Goal: Task Accomplishment & Management: Manage account settings

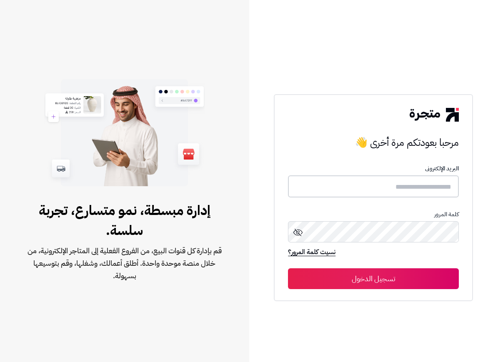
click at [334, 197] on input "text" at bounding box center [373, 186] width 171 height 22
type input "**********"
click at [411, 287] on button "تسجيل الدخول" at bounding box center [373, 278] width 171 height 21
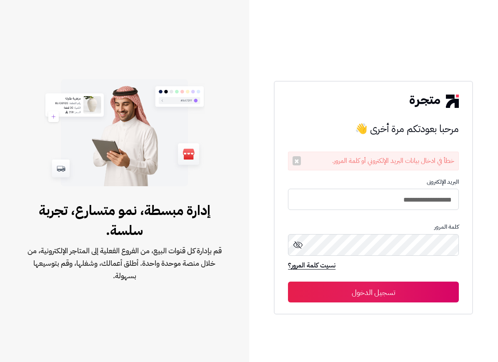
click at [427, 302] on button "تسجيل الدخول" at bounding box center [373, 292] width 171 height 21
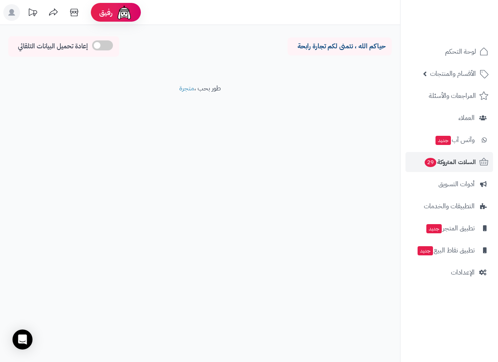
click at [462, 164] on span "السلات المتروكة 29" at bounding box center [450, 162] width 52 height 12
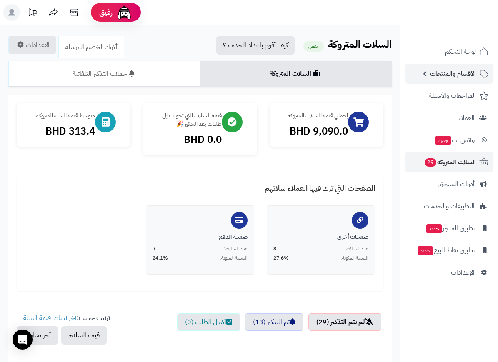
click at [467, 70] on span "الأقسام والمنتجات" at bounding box center [453, 74] width 46 height 12
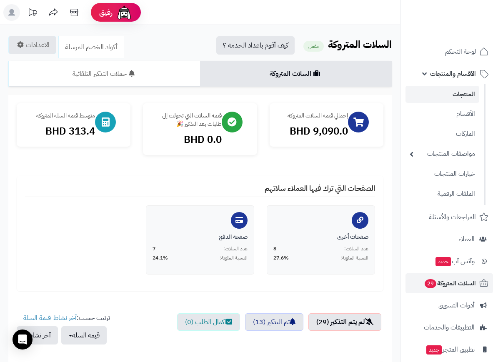
click at [465, 96] on link "المنتجات" at bounding box center [442, 94] width 74 height 17
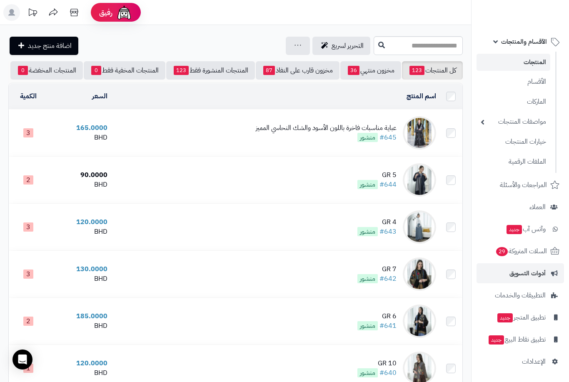
scroll to position [30, 0]
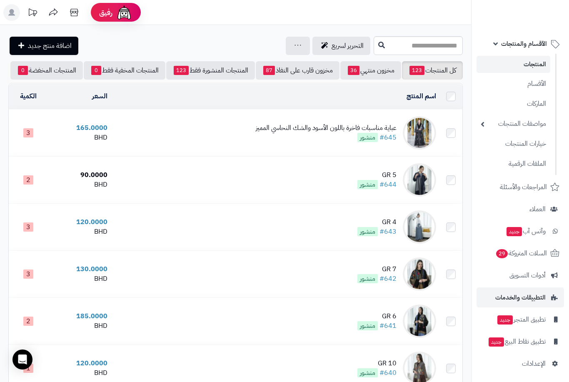
click at [497, 295] on span "التطبيقات والخدمات" at bounding box center [520, 298] width 50 height 12
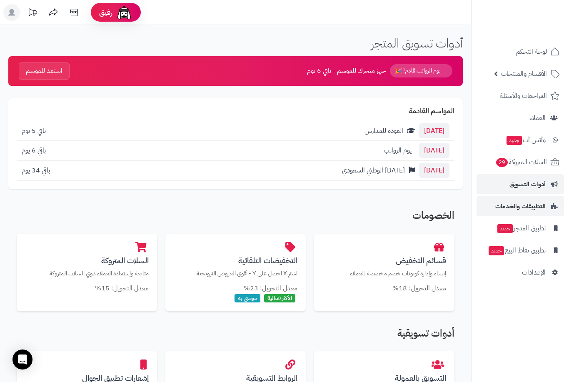
click at [521, 201] on span "التطبيقات والخدمات" at bounding box center [520, 206] width 50 height 12
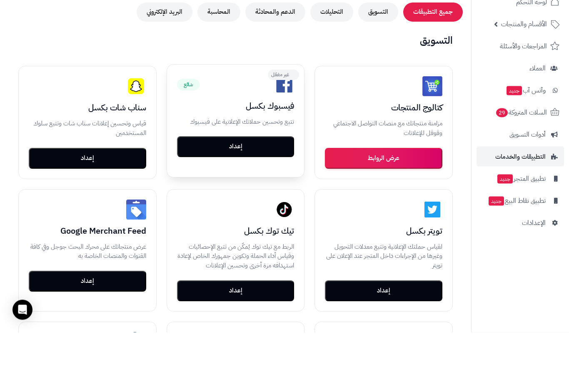
scroll to position [75, 0]
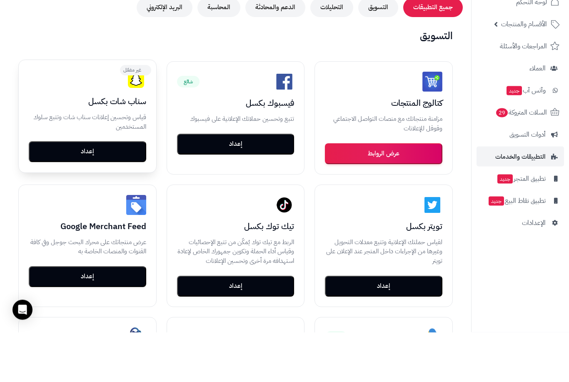
click at [98, 191] on button "إعداد" at bounding box center [87, 201] width 117 height 21
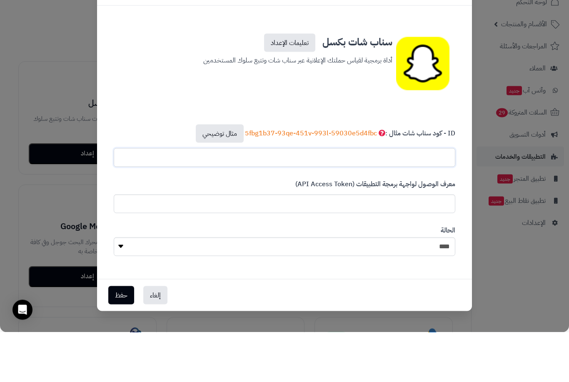
click at [387, 168] on div "ID - كود سناب شات مثال : 5fbg1b37-93qe-451v-993l-59030e5d4fbc مثال توضيحي" at bounding box center [284, 195] width 354 height 55
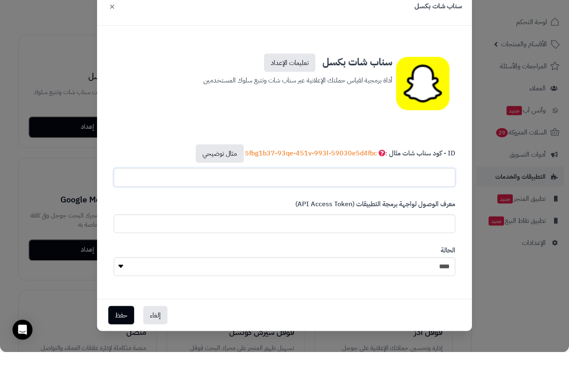
scroll to position [152, 0]
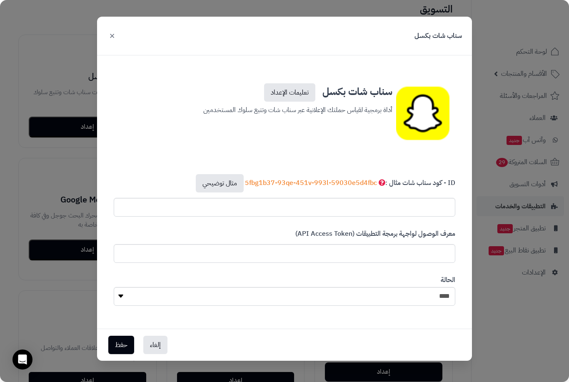
click at [111, 37] on button "×" at bounding box center [112, 35] width 10 height 18
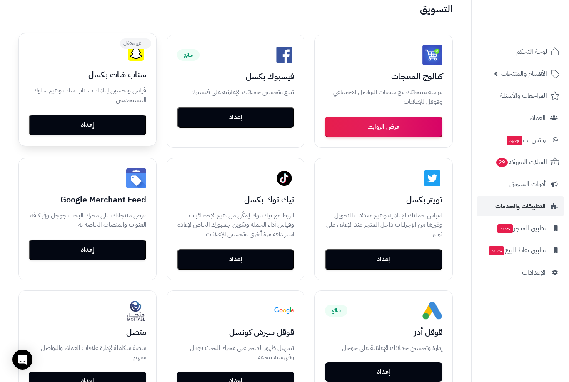
click at [119, 127] on button "إعداد" at bounding box center [87, 125] width 117 height 21
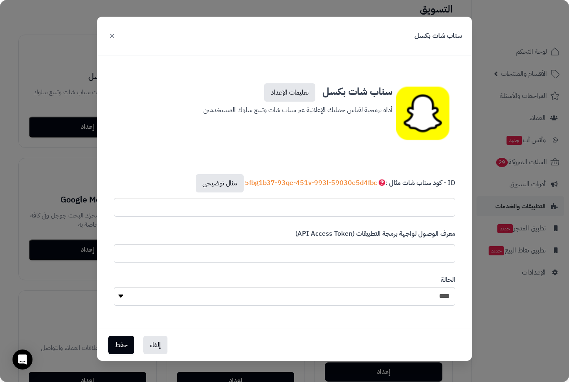
click at [117, 39] on button "×" at bounding box center [112, 35] width 10 height 18
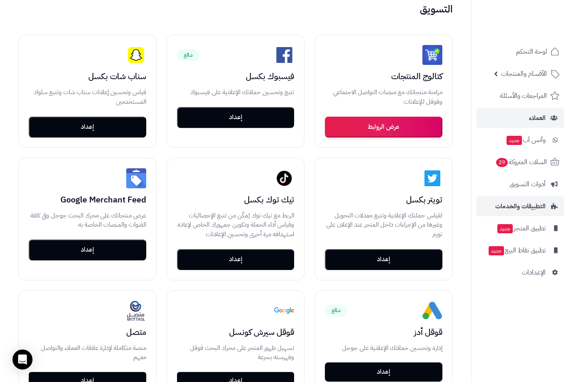
click at [548, 118] on link "العملاء" at bounding box center [520, 118] width 87 height 20
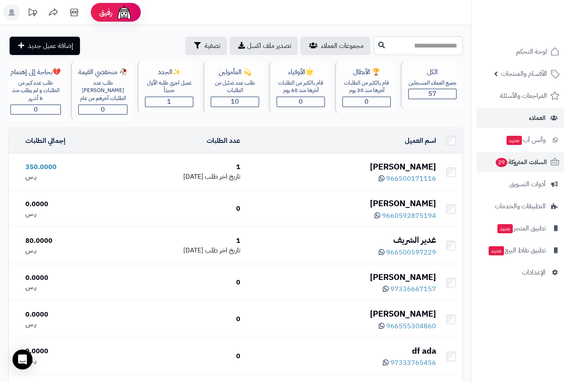
click at [529, 159] on span "السلات المتروكة 29" at bounding box center [521, 162] width 52 height 12
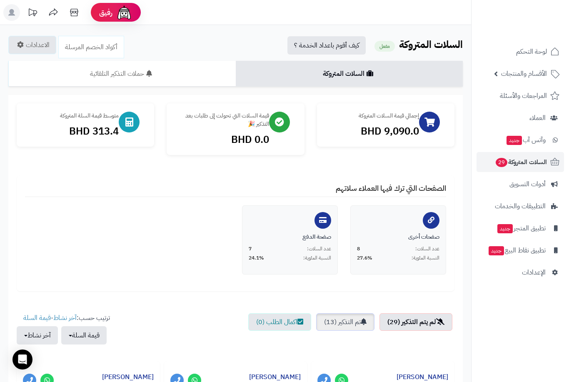
click at [350, 320] on link "تم التذكير (13)" at bounding box center [345, 321] width 58 height 17
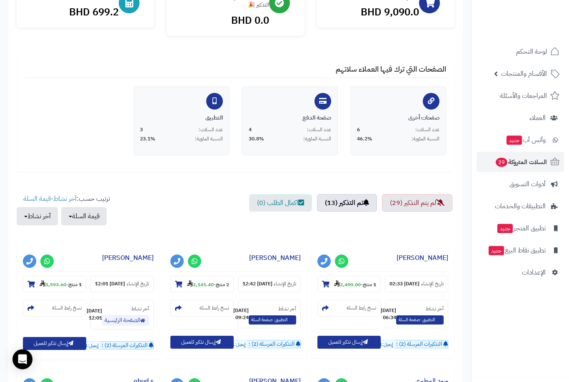
scroll to position [123, 0]
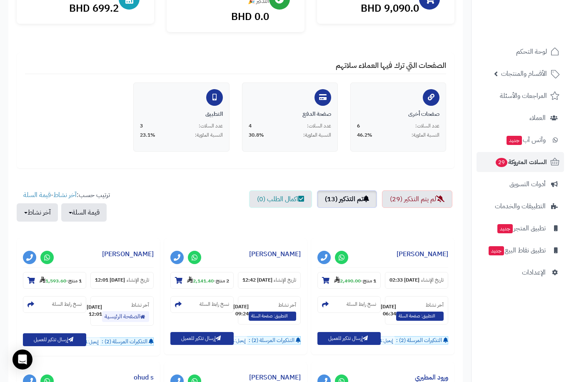
click at [334, 200] on link "تم التذكير (13)" at bounding box center [347, 198] width 60 height 17
click at [402, 201] on link "لم يتم التذكير (29)" at bounding box center [417, 198] width 70 height 17
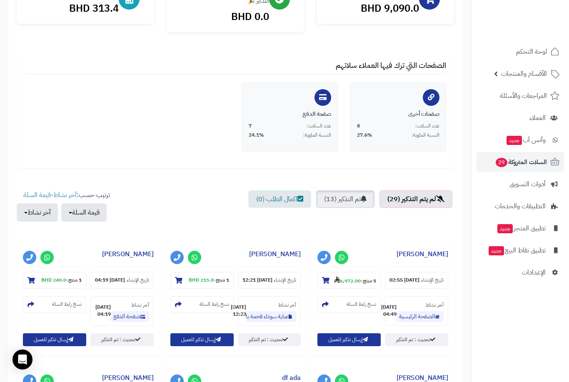
click at [343, 199] on link "تم التذكير (13)" at bounding box center [345, 198] width 58 height 17
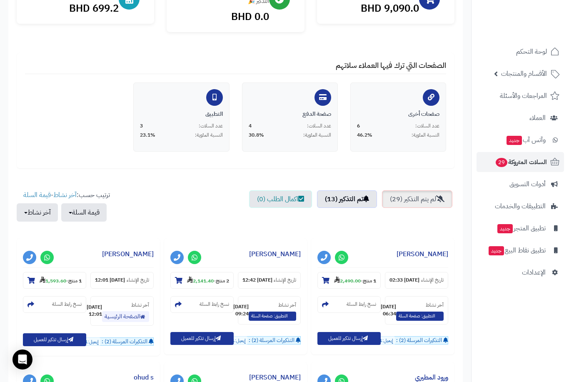
click at [417, 197] on link "لم يتم التذكير (29)" at bounding box center [417, 198] width 70 height 17
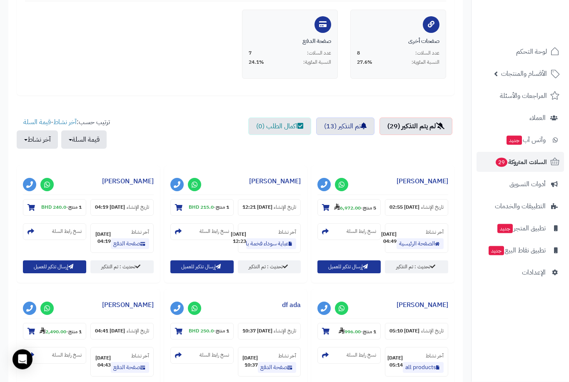
scroll to position [196, 0]
click at [359, 273] on button "إرسال تذكير للعميل" at bounding box center [348, 266] width 63 height 13
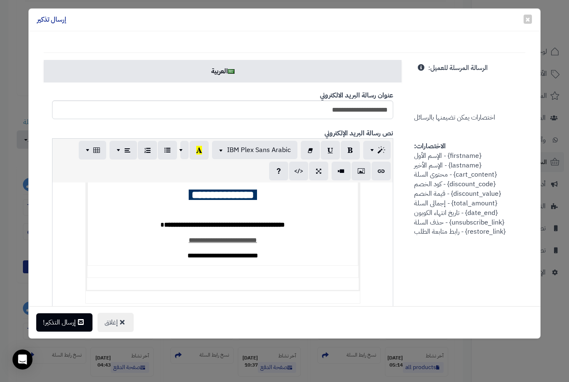
scroll to position [122, 0]
click at [527, 23] on span "×" at bounding box center [527, 18] width 5 height 12
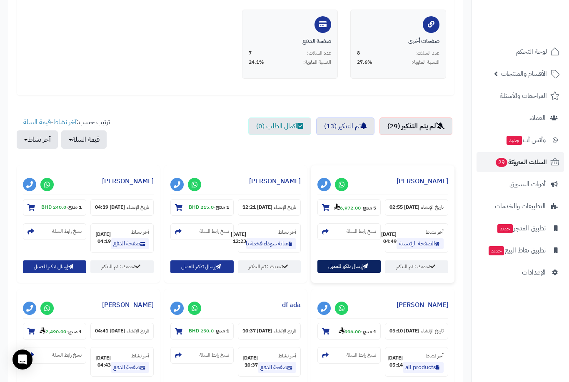
click at [347, 273] on button "إرسال تذكير للعميل" at bounding box center [348, 266] width 63 height 13
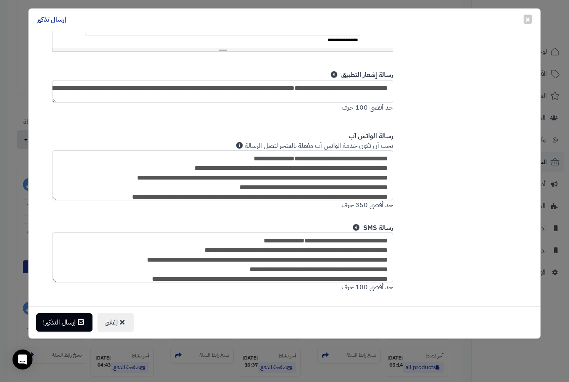
scroll to position [466, 0]
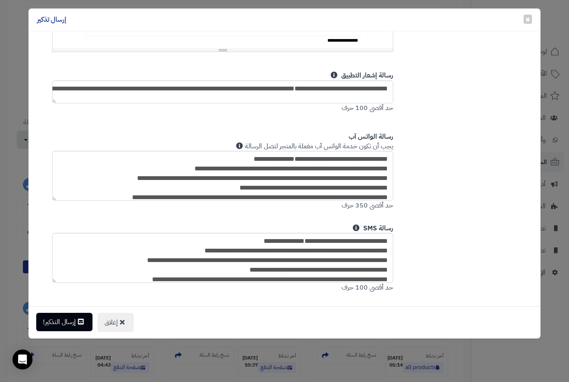
click at [53, 323] on button "إرسال التذكير!" at bounding box center [64, 322] width 56 height 18
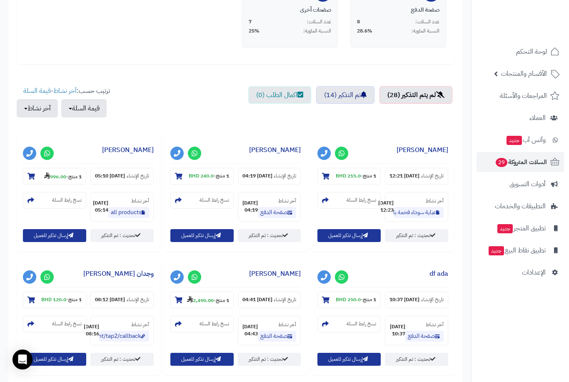
scroll to position [210, 0]
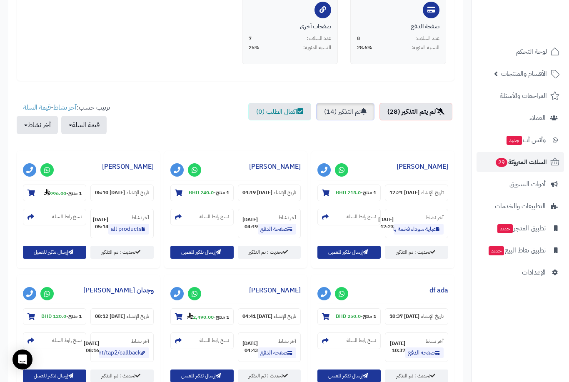
click at [354, 114] on link "تم التذكير (14)" at bounding box center [345, 111] width 58 height 17
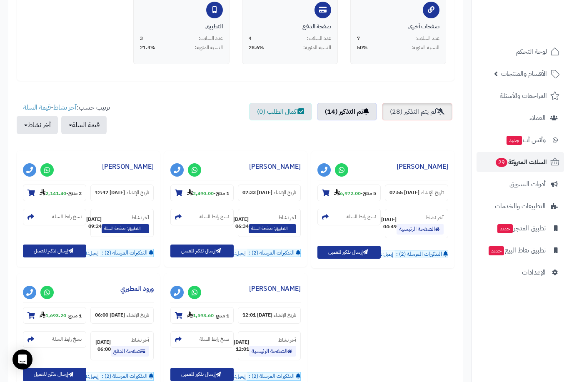
click at [427, 112] on link "لم يتم التذكير (28)" at bounding box center [417, 111] width 70 height 17
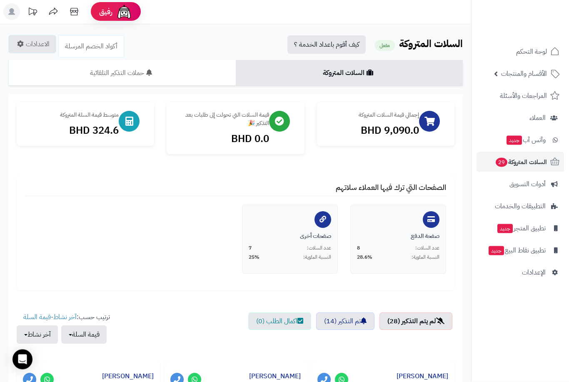
scroll to position [0, 0]
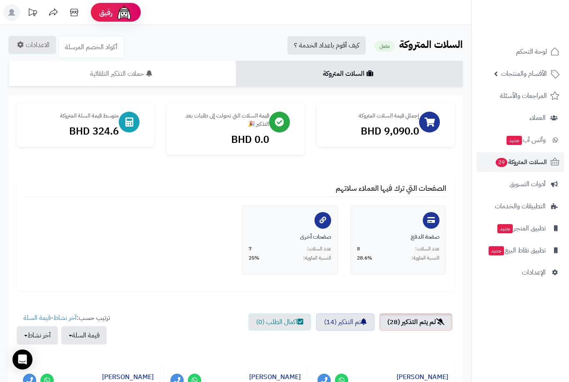
click at [417, 321] on link "لم يتم التذكير (28)" at bounding box center [415, 321] width 73 height 17
click at [193, 81] on link "حملات التذكير التلقائية" at bounding box center [121, 74] width 227 height 26
